Goal: Task Accomplishment & Management: Manage account settings

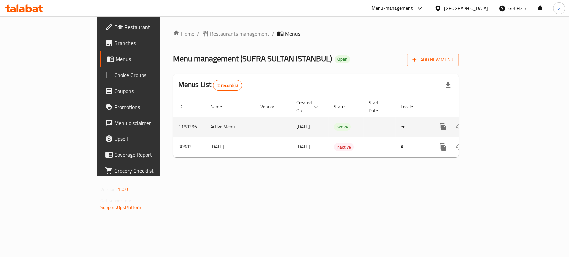
click at [499, 119] on link "enhanced table" at bounding box center [491, 127] width 16 height 16
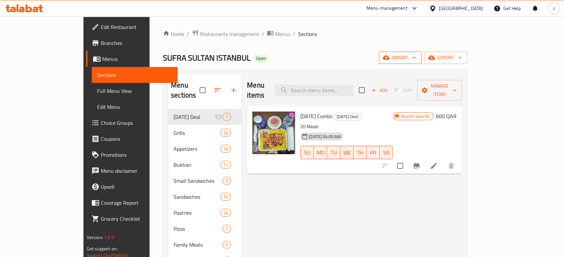
click at [416, 56] on span "import" at bounding box center [400, 58] width 32 height 8
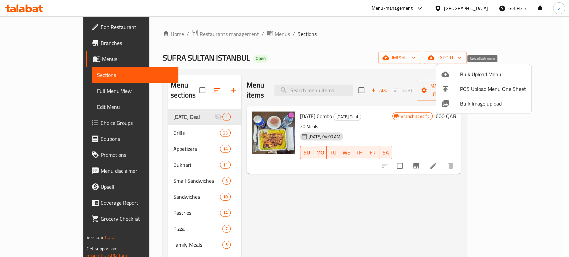
click at [472, 77] on span "Bulk Upload Menu" at bounding box center [493, 74] width 66 height 8
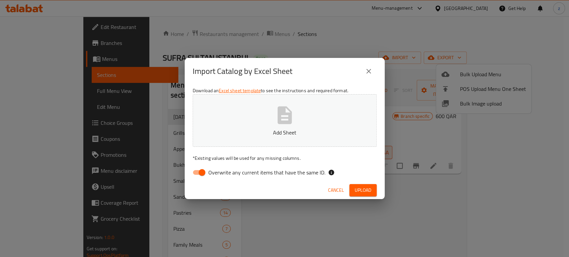
click at [370, 71] on icon "close" at bounding box center [369, 71] width 8 height 8
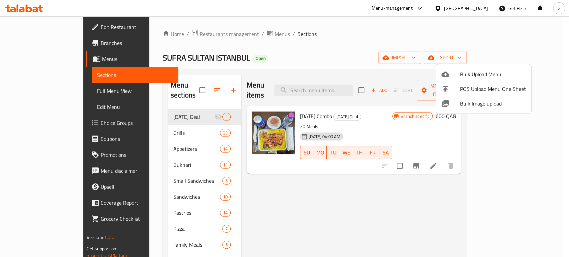
click at [530, 55] on div at bounding box center [284, 128] width 569 height 257
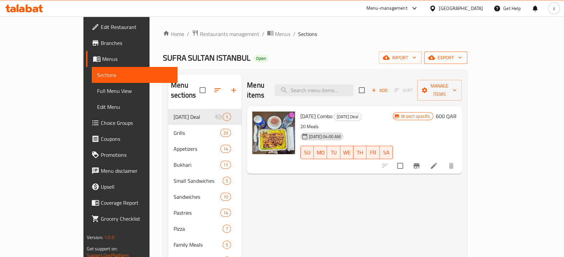
click at [462, 61] on span "export" at bounding box center [445, 58] width 32 height 8
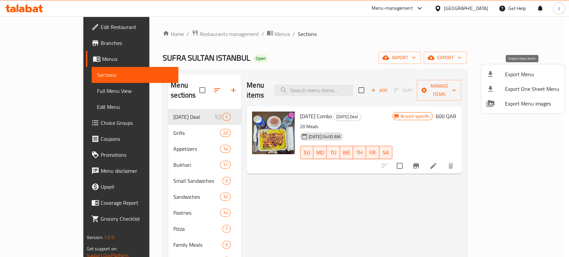
click at [515, 70] on span "Export Menu" at bounding box center [532, 74] width 54 height 8
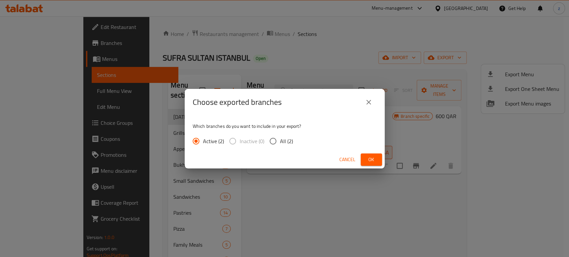
click at [366, 156] on span "Ok" at bounding box center [371, 160] width 11 height 8
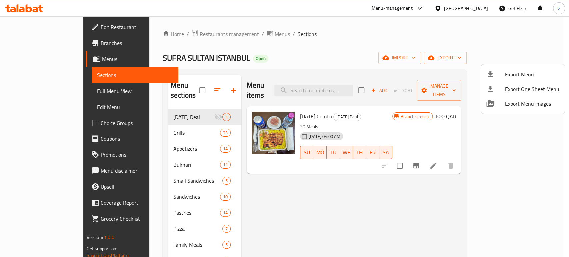
click at [31, 45] on div at bounding box center [284, 128] width 569 height 257
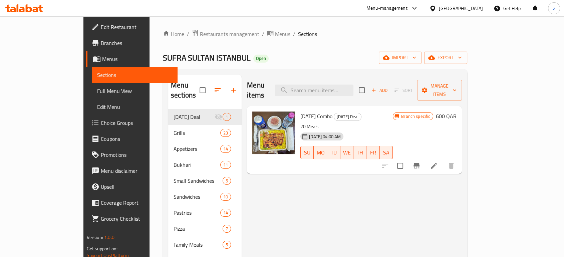
click at [101, 44] on span "Branches" at bounding box center [136, 43] width 71 height 8
